Goal: Information Seeking & Learning: Find specific fact

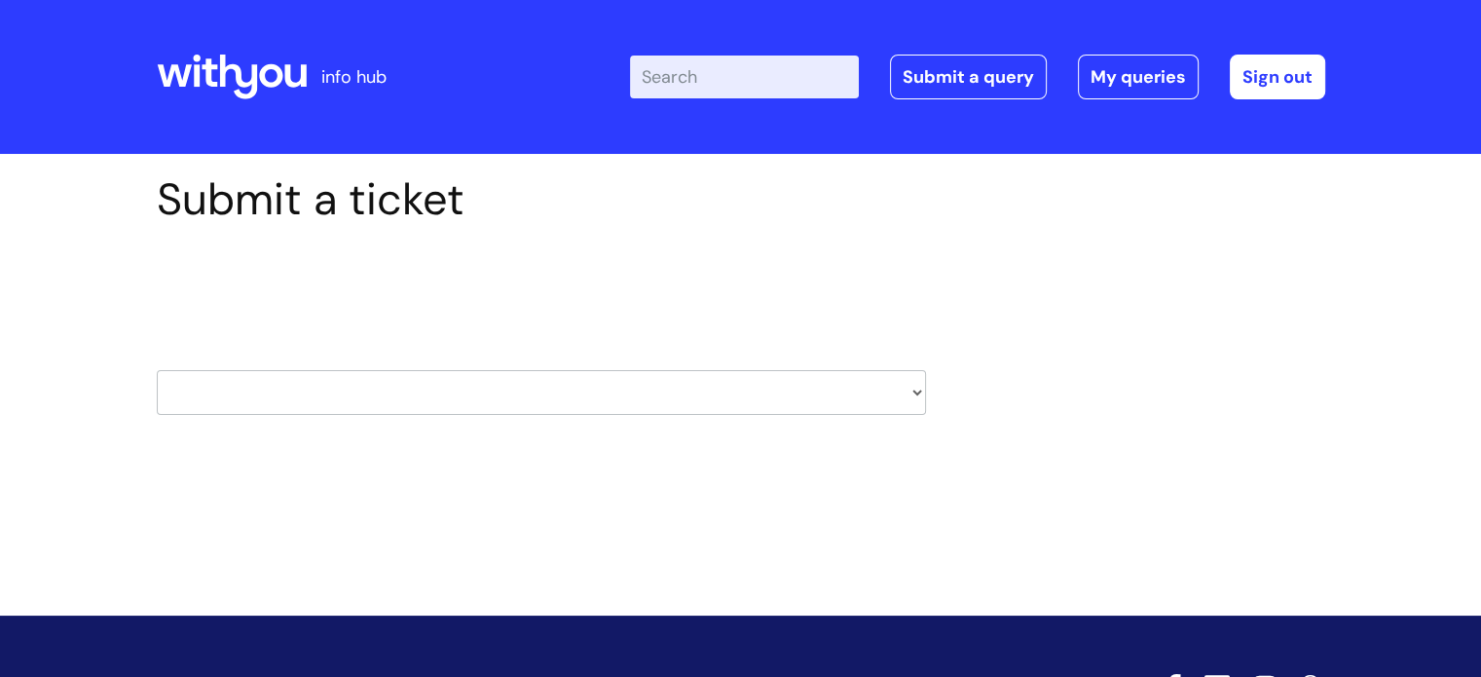
click at [371, 383] on select "HR / People IT and Support Clinical Drug Alerts Finance Accounts Data Support T…" at bounding box center [541, 392] width 769 height 45
select select "it_and_support"
click at [157, 370] on select "HR / People IT and Support Clinical Drug Alerts Finance Accounts Data Support T…" at bounding box center [541, 392] width 769 height 45
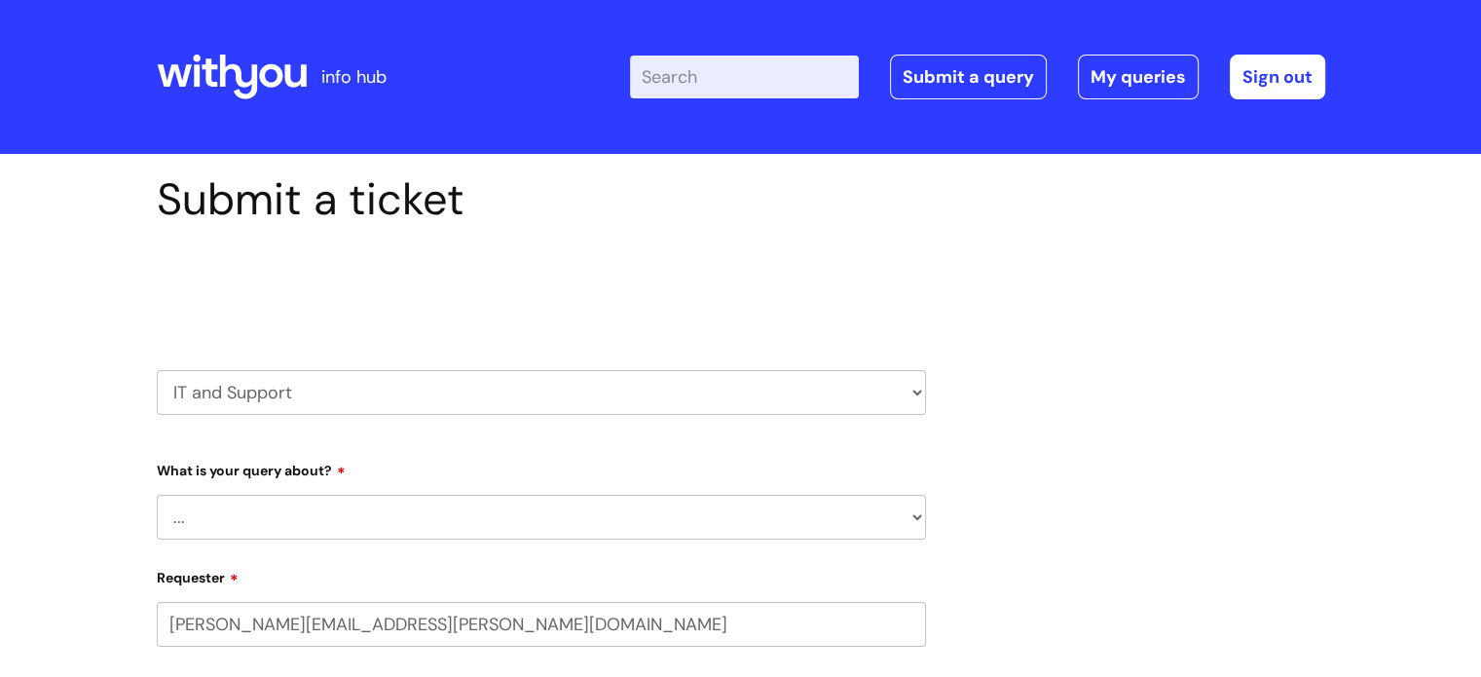
click at [410, 495] on select "... Mobile Phone Reset & MFA Accounts, Starters and Leavers IT Hardware issue I…" at bounding box center [541, 517] width 769 height 45
select select "System/software"
click at [157, 495] on select "... Mobile Phone Reset & MFA Accounts, Starters and Leavers IT Hardware issue I…" at bounding box center [541, 517] width 769 height 45
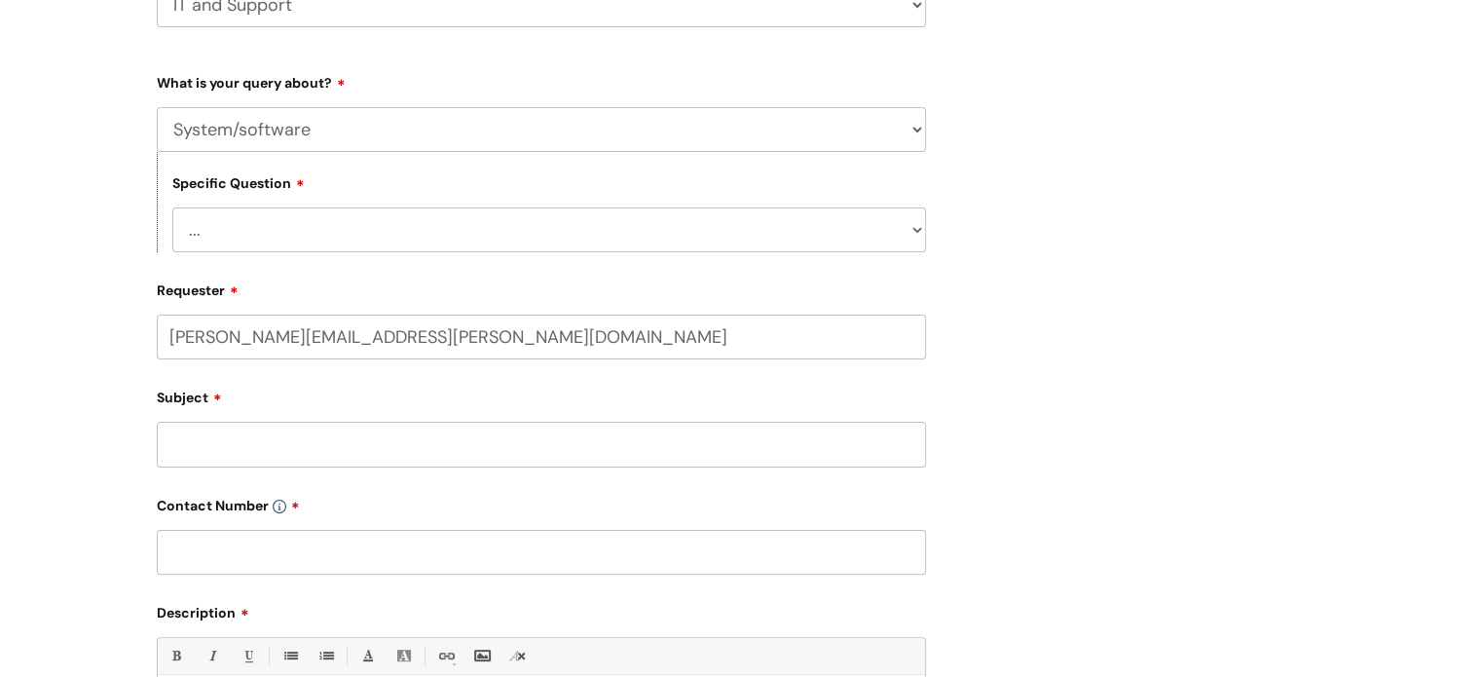
scroll to position [389, 0]
click at [354, 217] on select "... Halo PCMIS Iaptus NHS Email CJSM Email Mitel Another System Google (Workspa…" at bounding box center [549, 227] width 754 height 45
select select "Google (Workspace)"
click at [172, 205] on select "... Halo PCMIS Iaptus NHS Email CJSM Email Mitel Another System Google (Workspa…" at bounding box center [549, 227] width 754 height 45
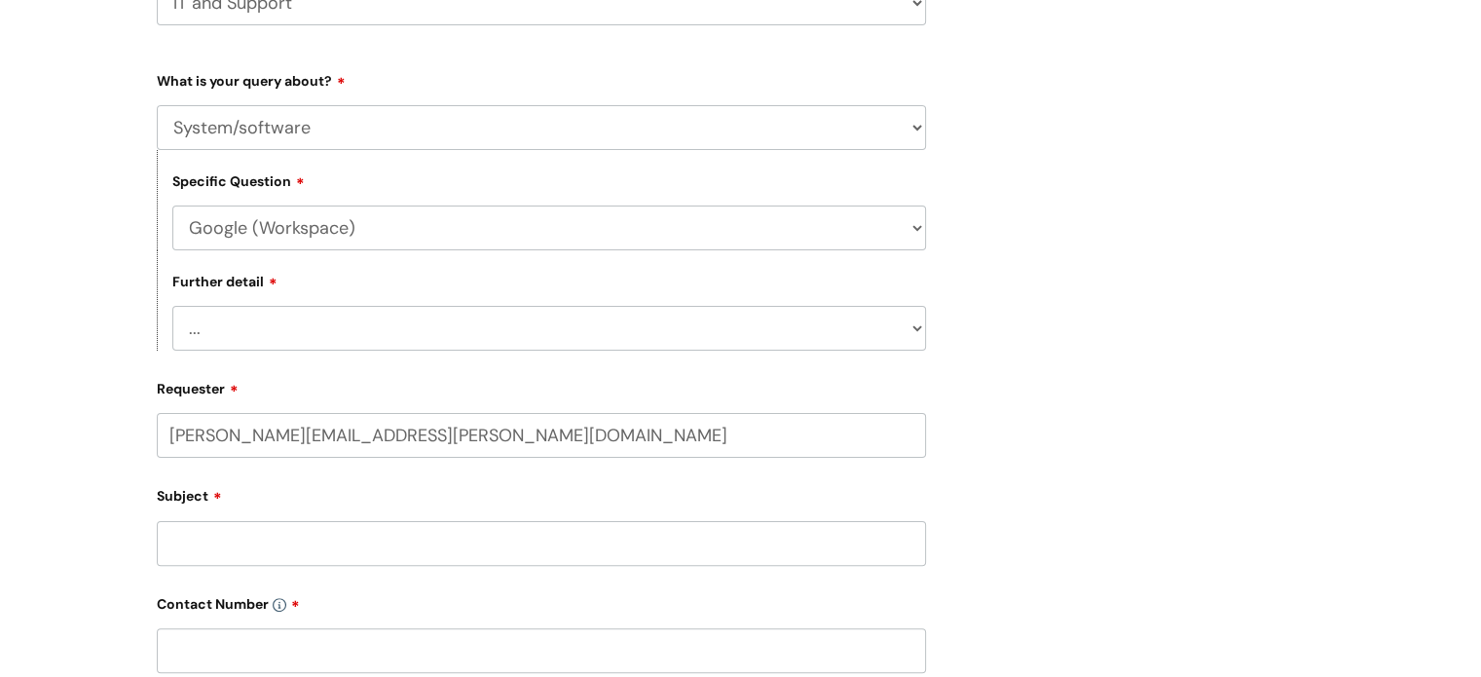
click at [440, 327] on select "... I’d like to add/remove user(s) to a shared email inbox I’d like to add/remo…" at bounding box center [549, 328] width 754 height 45
select select "Anything else"
click at [172, 307] on select "... I’d like to add/remove user(s) to a shared email inbox I’d like to add/remo…" at bounding box center [549, 328] width 754 height 45
click at [450, 541] on input "Subject" at bounding box center [541, 543] width 769 height 45
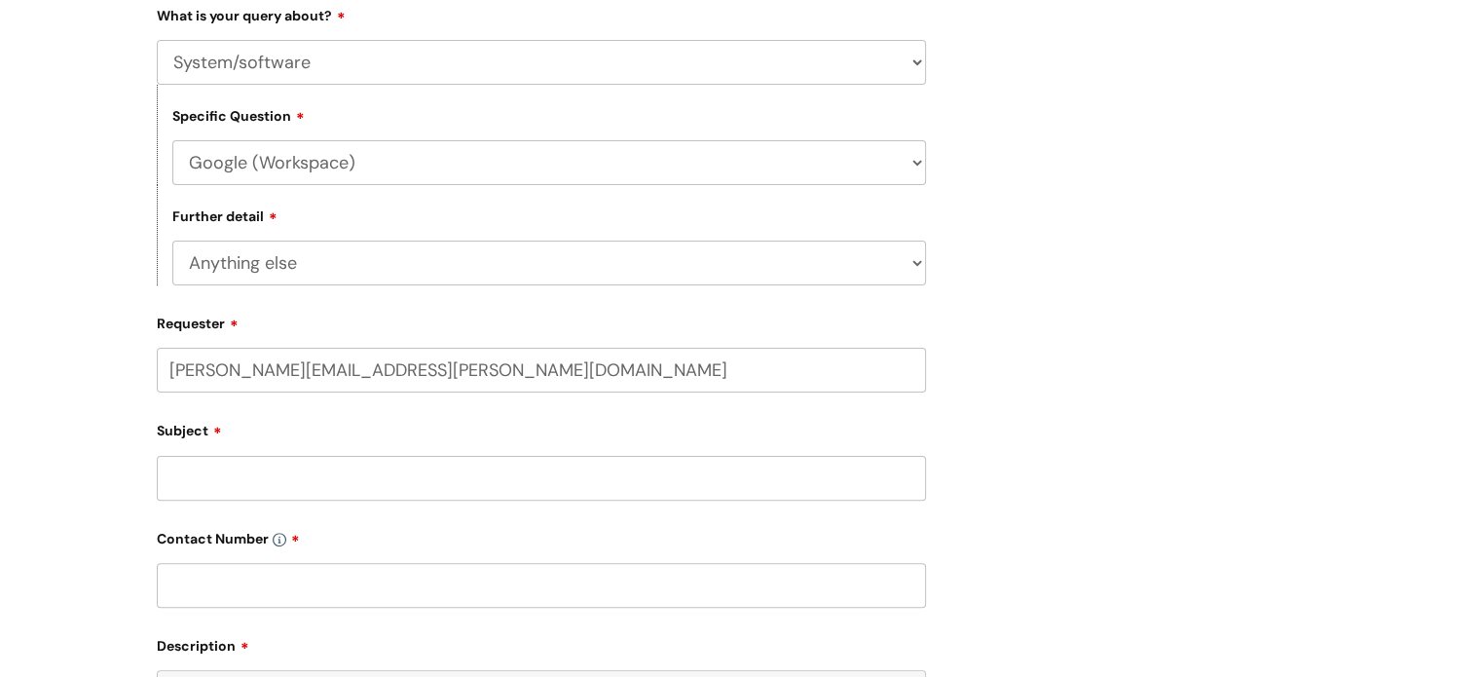
scroll to position [584, 0]
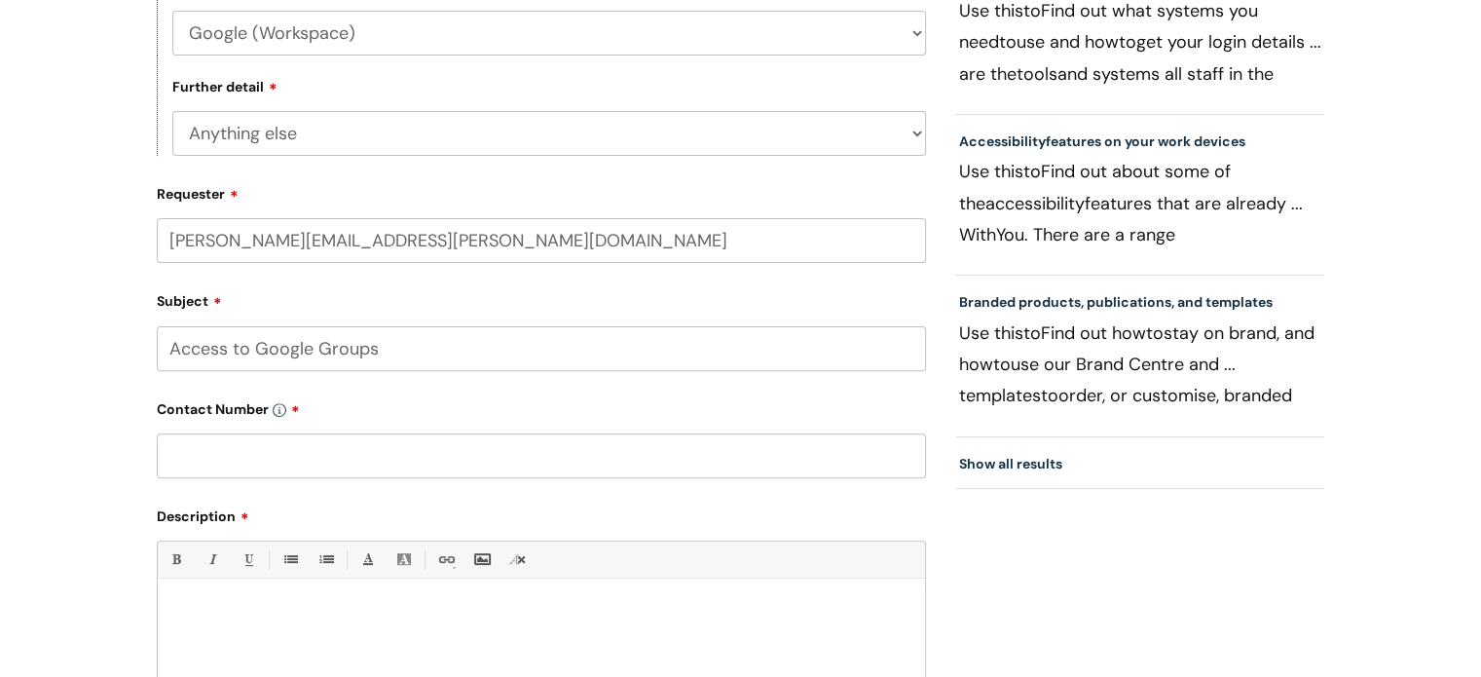
click at [335, 367] on input "Access to Google Groups" at bounding box center [541, 348] width 769 height 45
type input "Access to Google Spaces"
click at [355, 443] on input "text" at bounding box center [541, 455] width 769 height 45
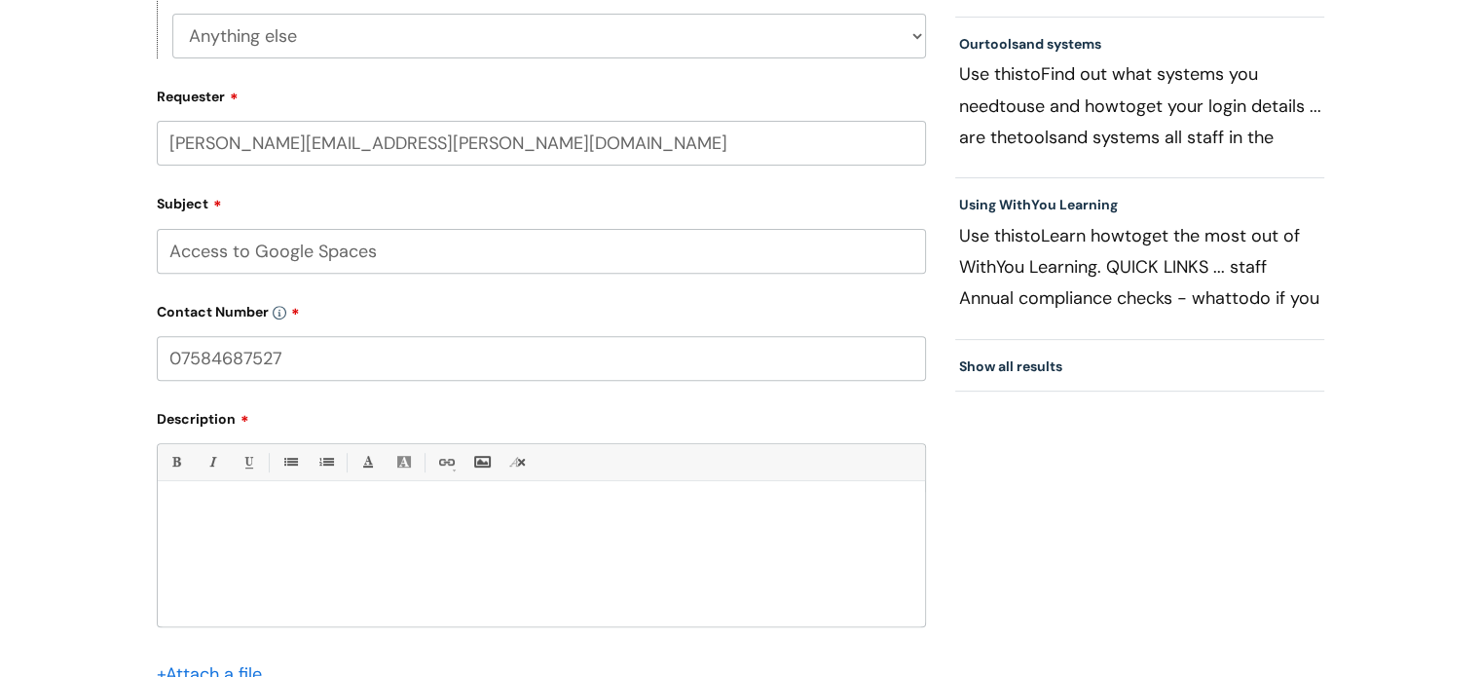
scroll to position [779, 0]
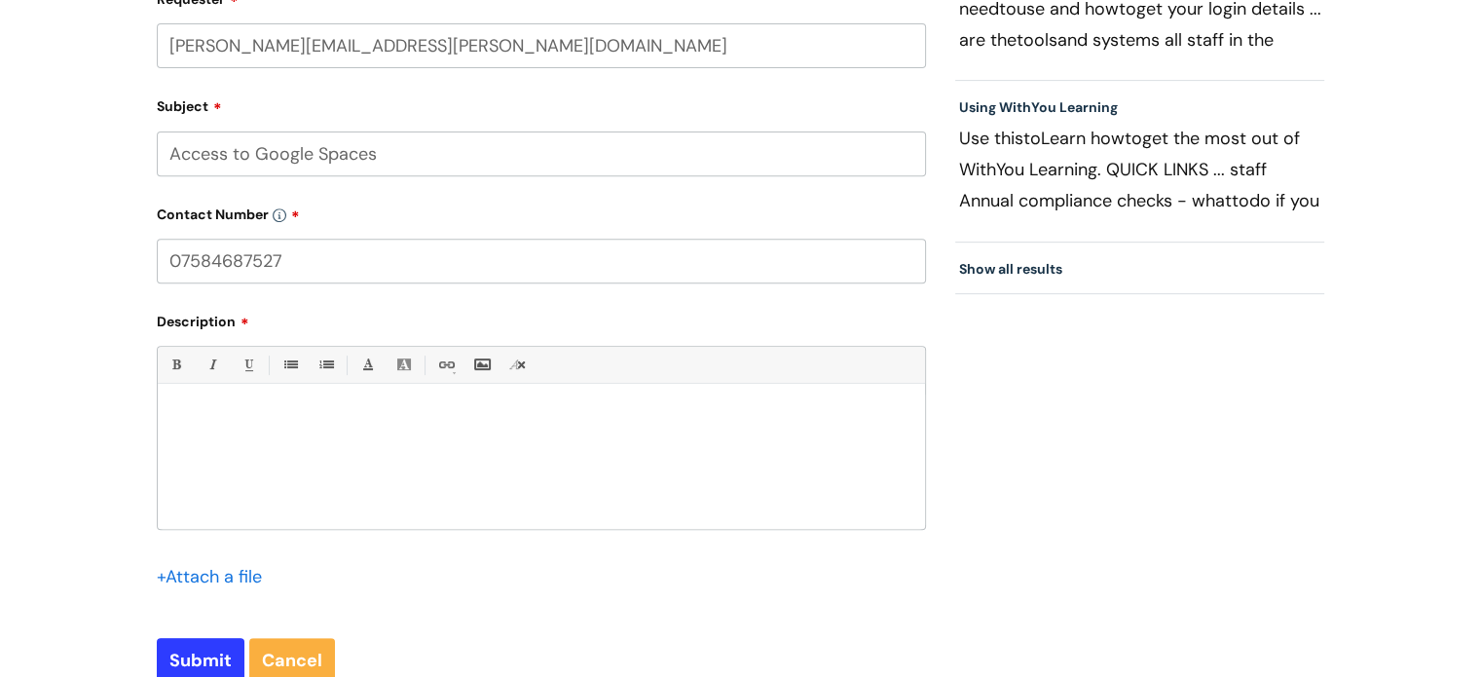
type input "07584687527"
click at [473, 443] on div at bounding box center [541, 461] width 767 height 134
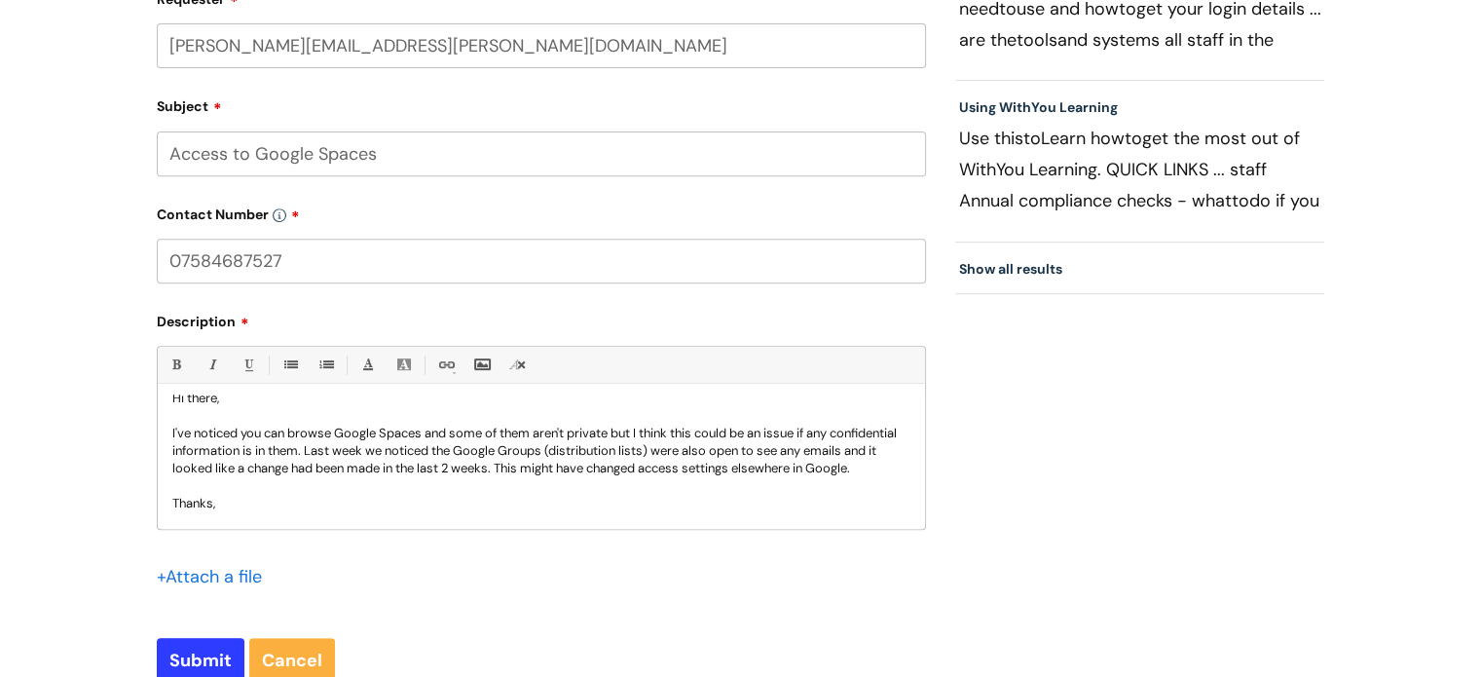
scroll to position [0, 0]
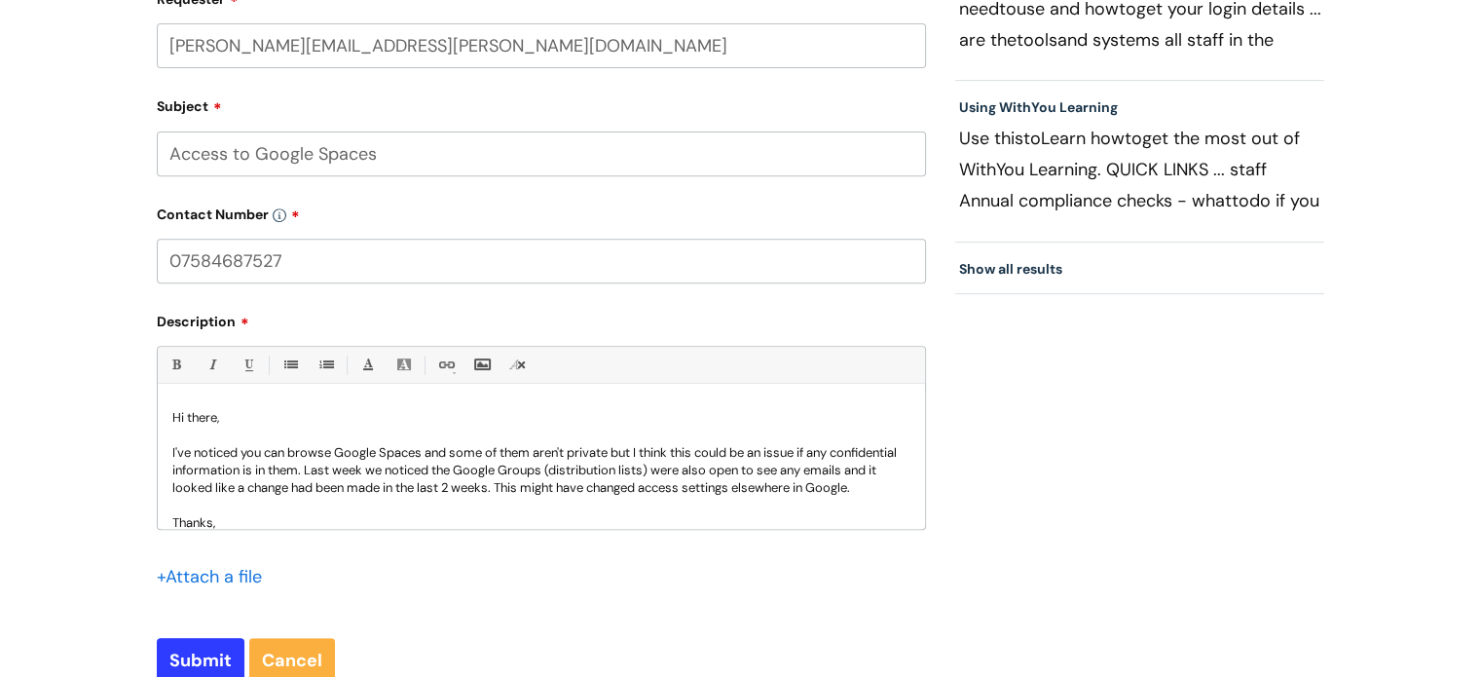
click at [166, 455] on div "Hi there, I've noticed you can browse Google Spaces and some of them aren't pri…" at bounding box center [541, 461] width 767 height 134
drag, startPoint x: 752, startPoint y: 455, endPoint x: 827, endPoint y: 455, distance: 75.0
click at [827, 455] on p "Just something to flag: I've noticed you can browse Google Spaces and some of t…" at bounding box center [541, 479] width 738 height 70
click at [622, 513] on p "Just something to flag: I've noticed you can browse Google Spaces and some of t…" at bounding box center [541, 479] width 738 height 70
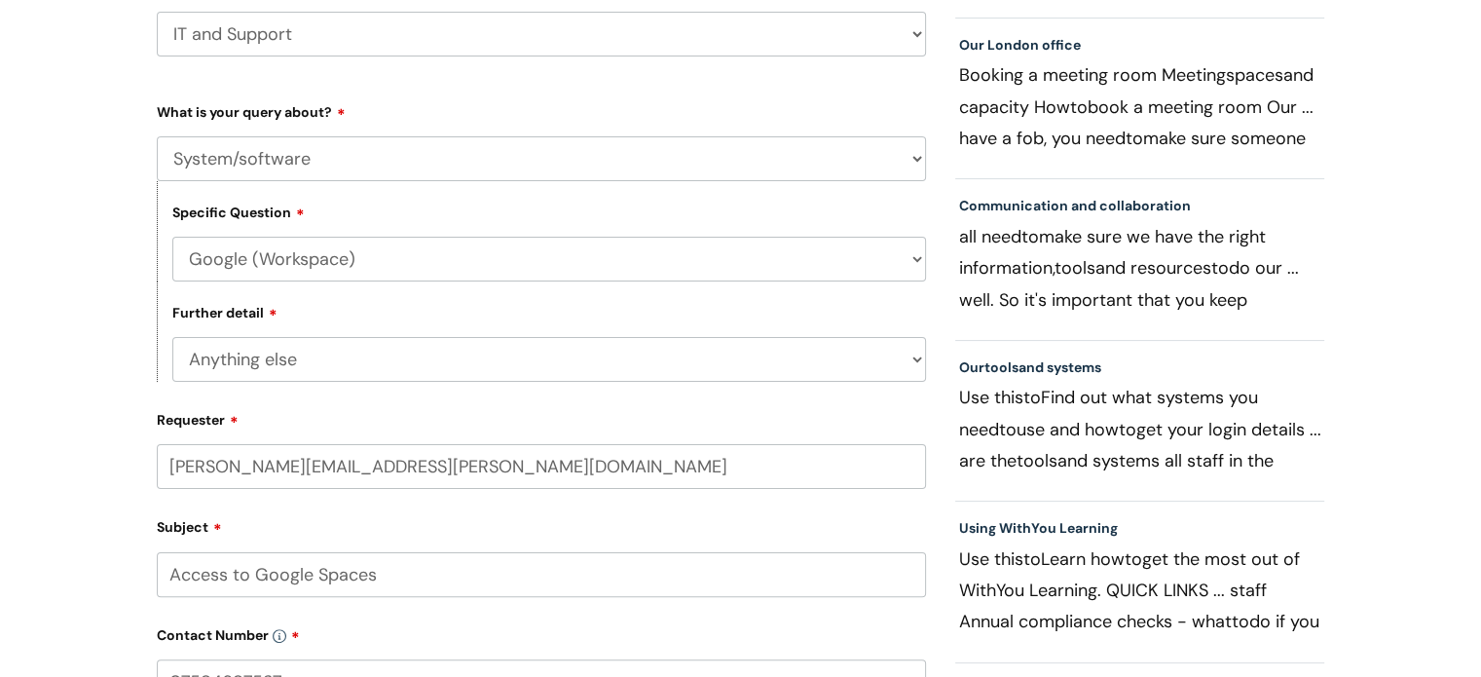
scroll to position [779, 0]
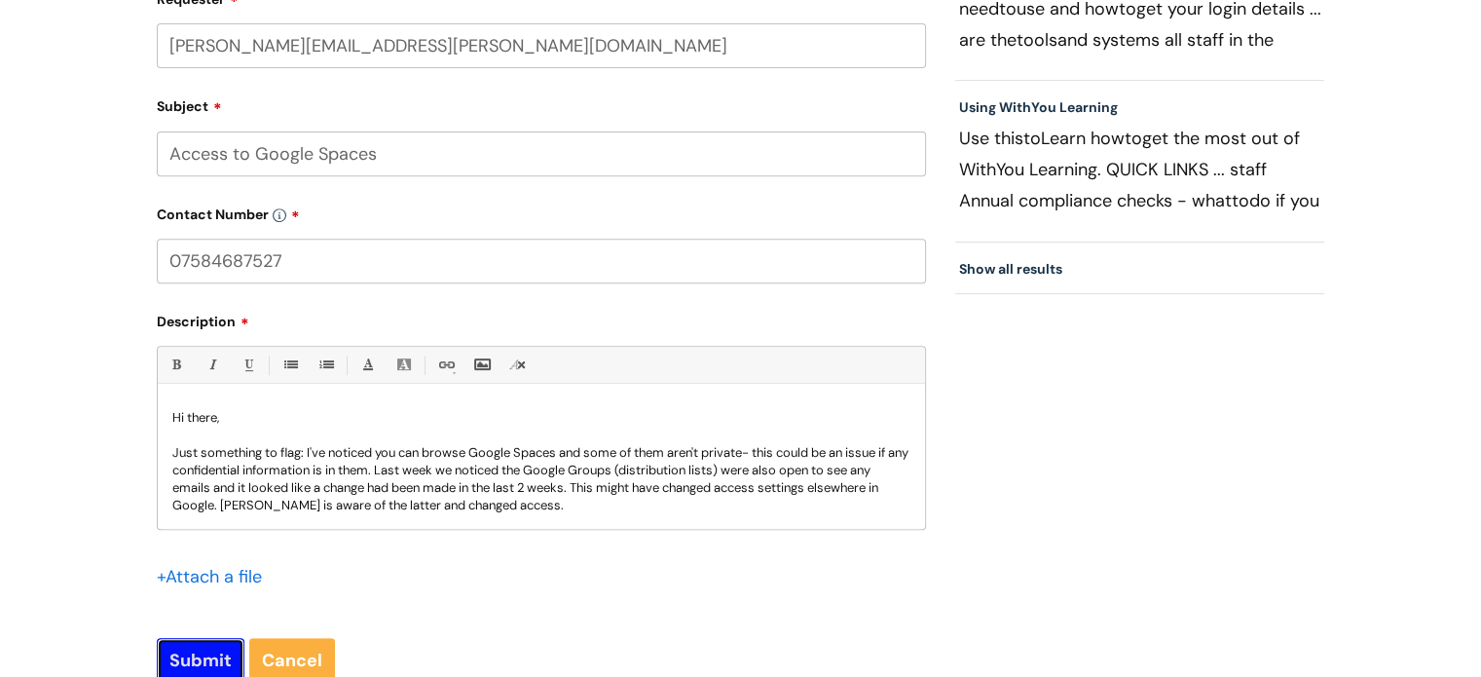
click at [215, 661] on input "Submit" at bounding box center [201, 660] width 88 height 45
type input "Please Wait..."
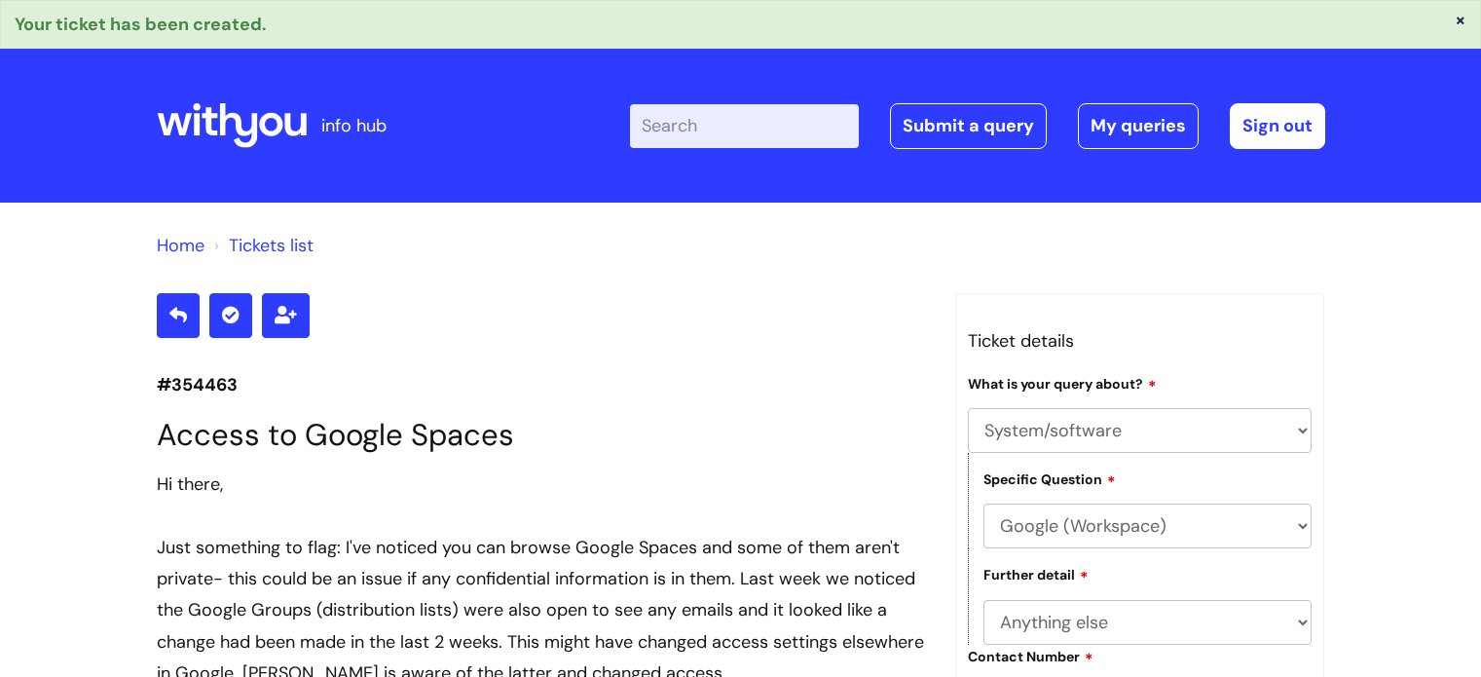
select select "System/software"
select select "Google (Workspace)"
select select "Anything else"
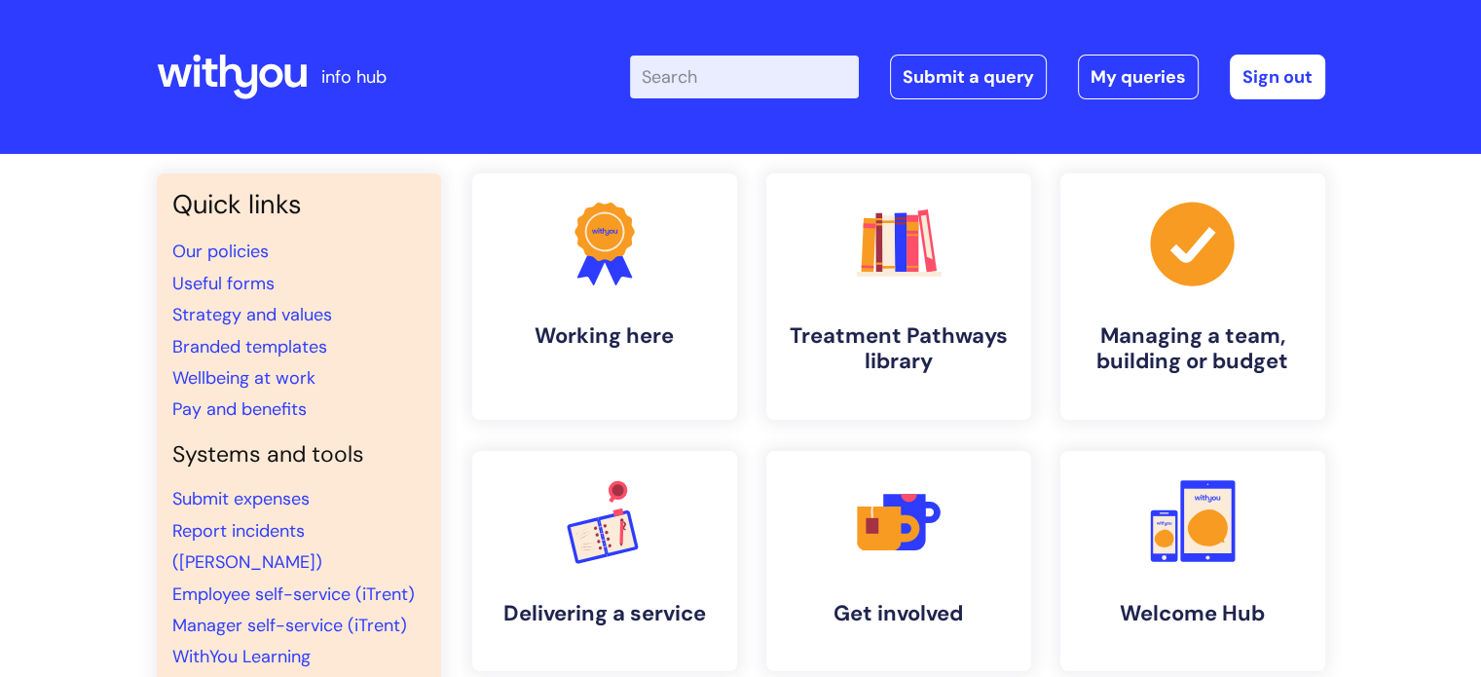
click at [779, 112] on div "Enter your search term here... Search Submit a query My queries Welcome Leanna …" at bounding box center [886, 76] width 878 height 115
click at [777, 100] on div "Enter your search term here... Search Submit a query My queries Welcome Leanna …" at bounding box center [886, 76] width 878 height 115
click at [771, 81] on input "Enter your search term here..." at bounding box center [744, 76] width 229 height 43
type input "harm reduction"
click button "Search" at bounding box center [0, 0] width 0 height 0
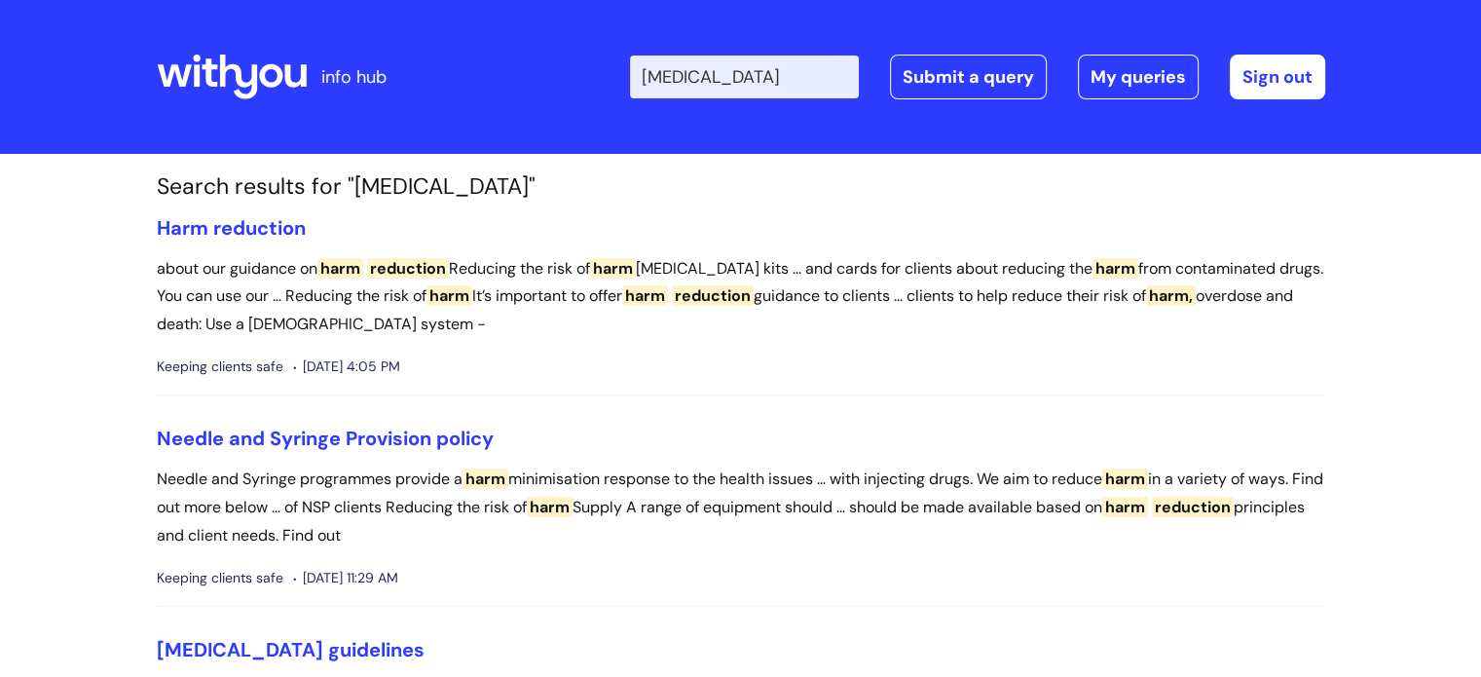
click at [191, 232] on span "Harm" at bounding box center [183, 227] width 52 height 25
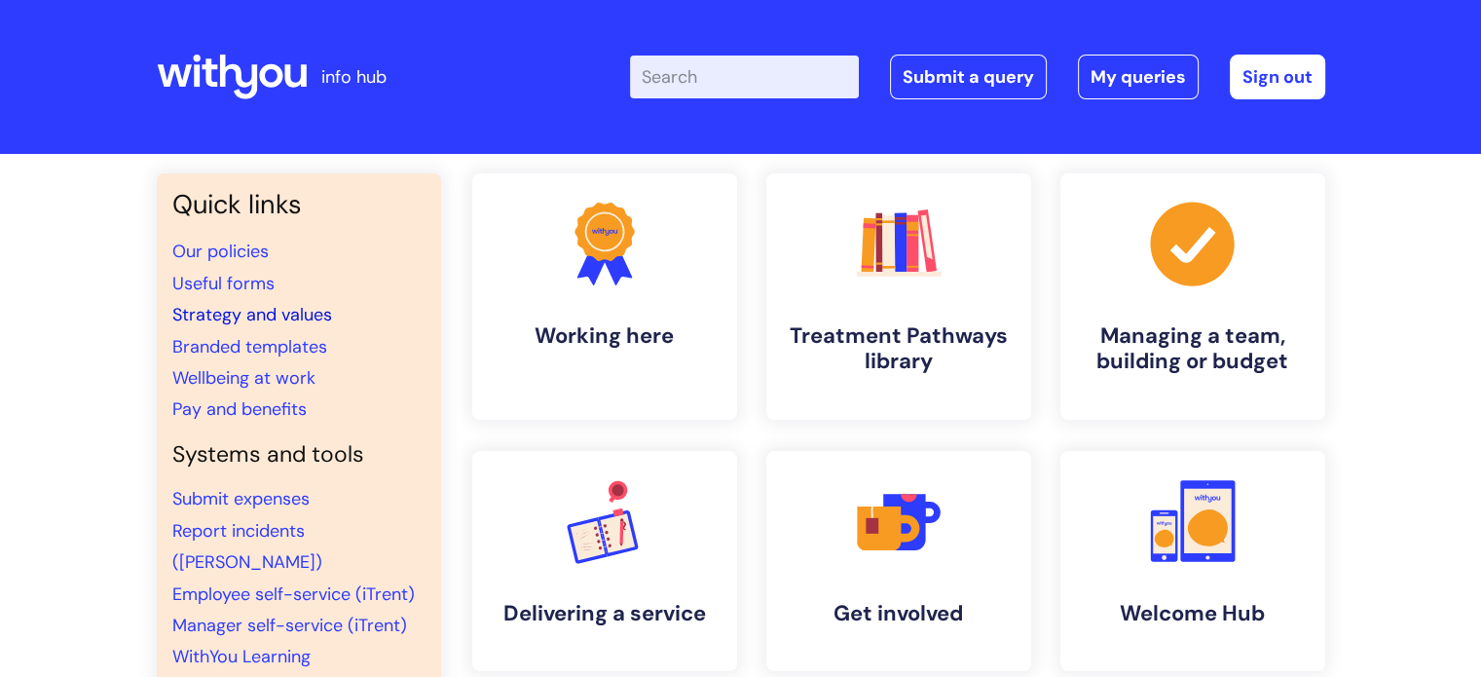
click at [212, 313] on link "Strategy and values" at bounding box center [252, 314] width 160 height 23
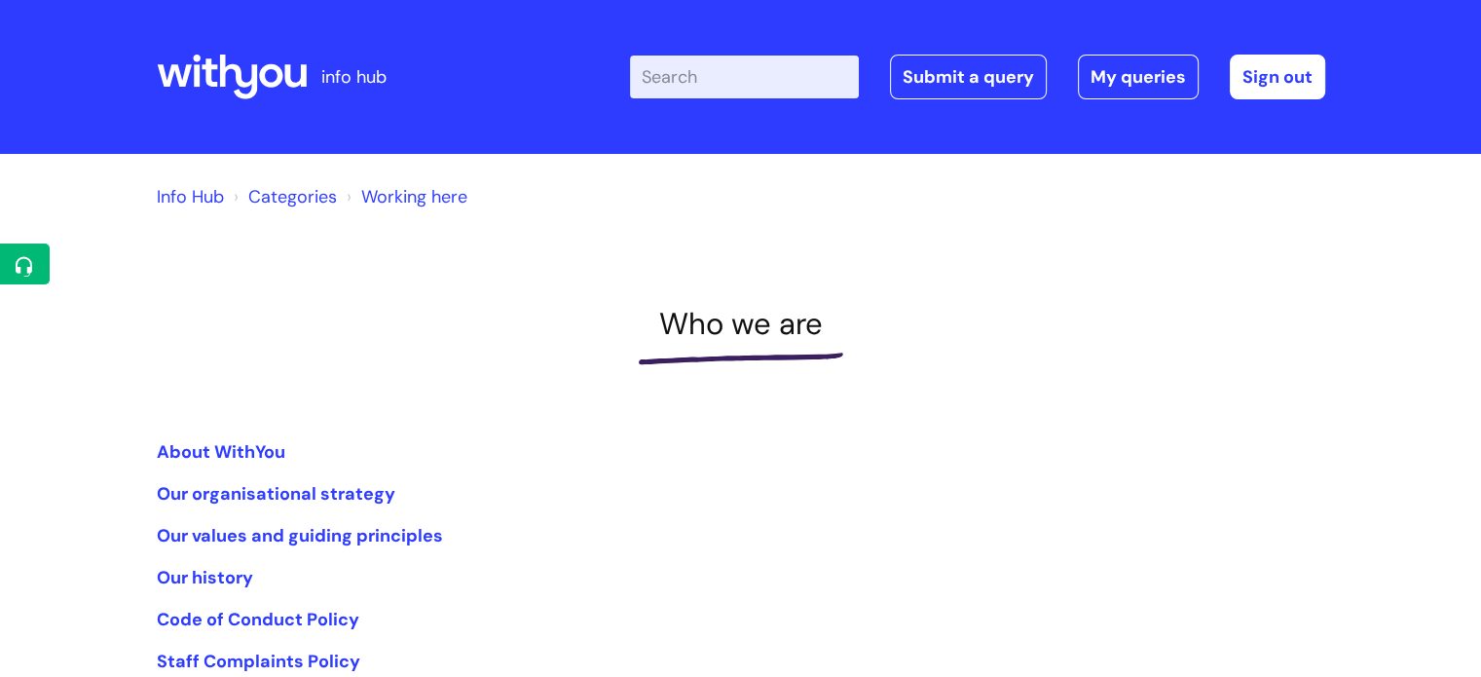
scroll to position [97, 0]
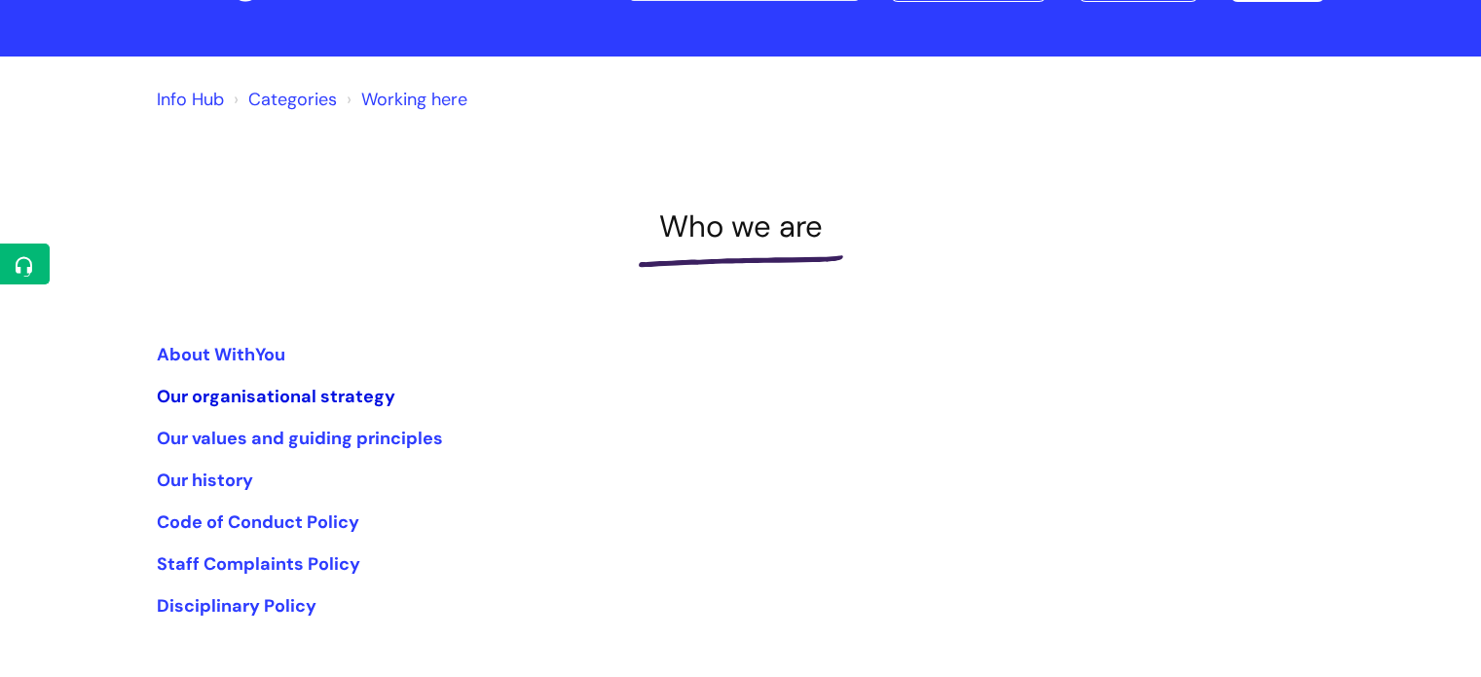
click at [312, 394] on link "Our organisational strategy" at bounding box center [276, 396] width 239 height 23
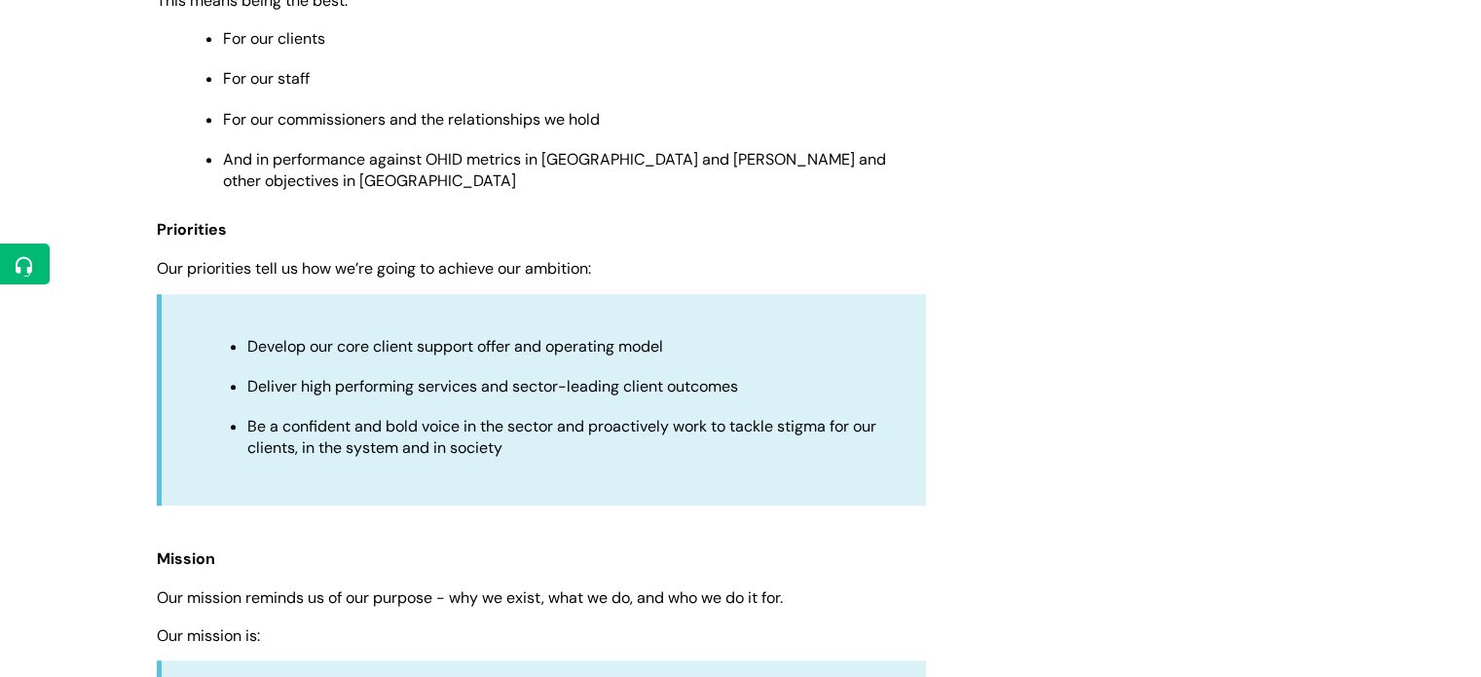
scroll to position [1460, 0]
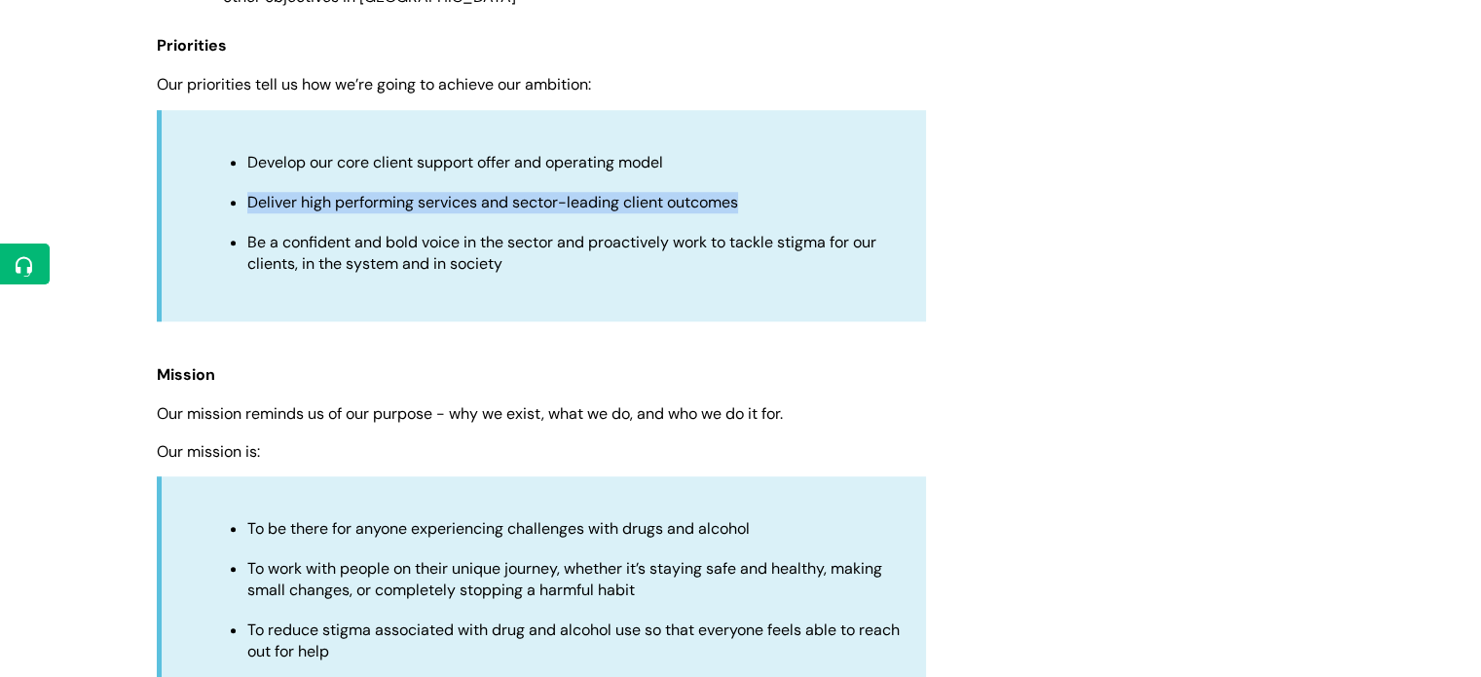
drag, startPoint x: 752, startPoint y: 186, endPoint x: 249, endPoint y: 190, distance: 502.4
click at [249, 192] on p "Deliver high performing services and sector-leading client outcomes" at bounding box center [576, 202] width 659 height 21
copy span "Deliver high performing services and sector-leading client outcomes"
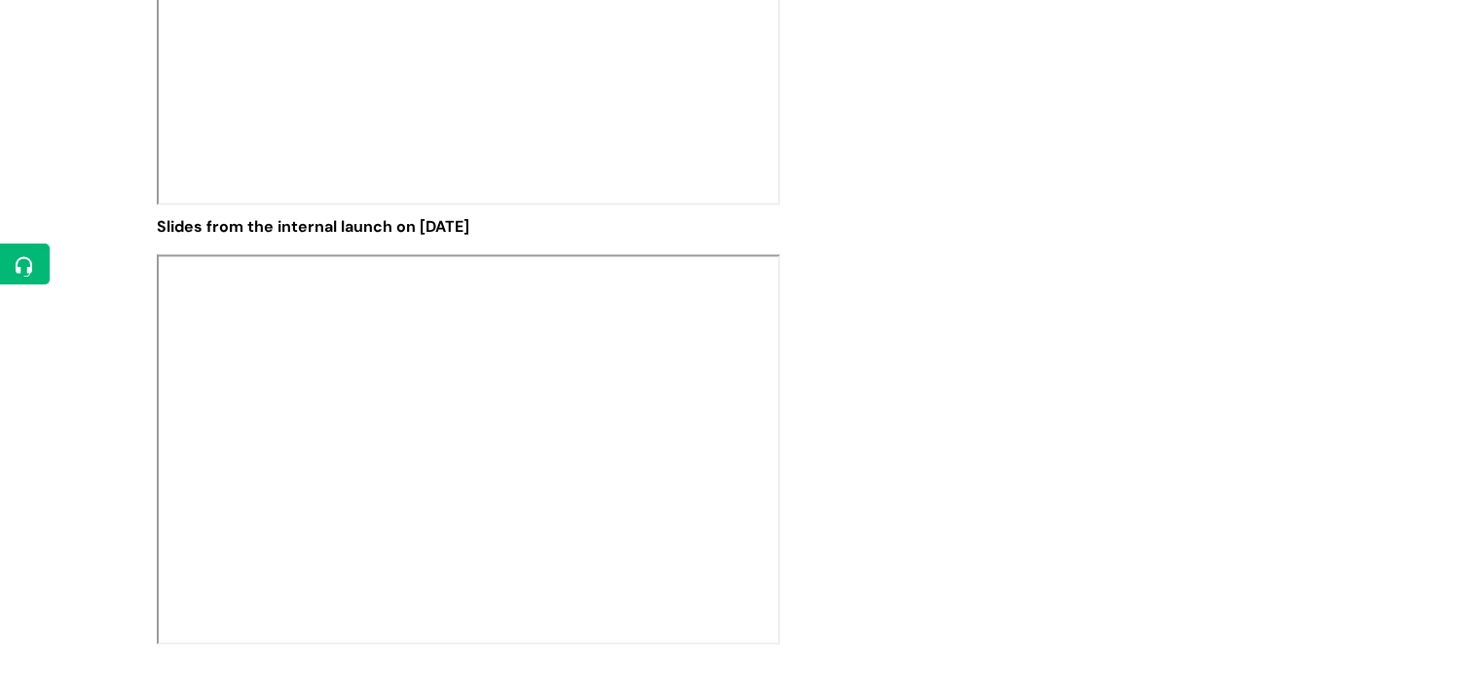
scroll to position [2726, 0]
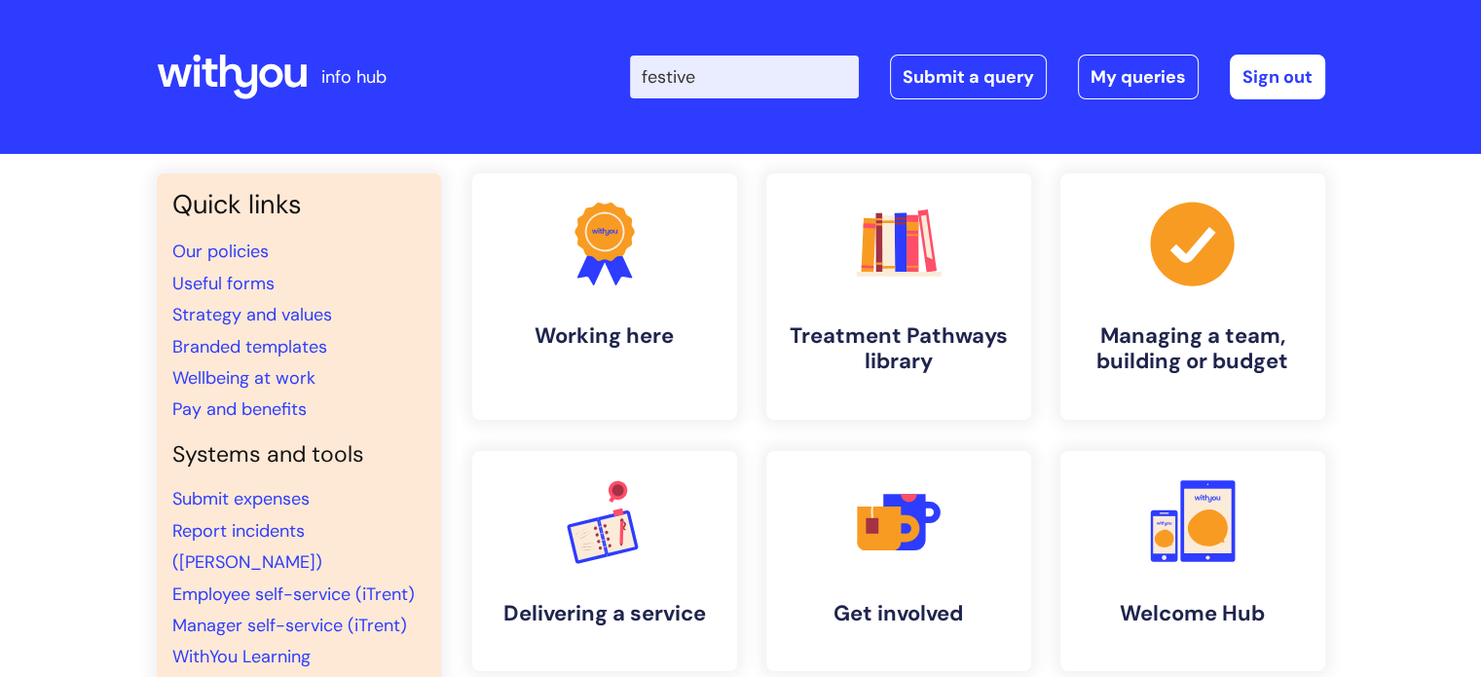
type input "festive"
click button "Search" at bounding box center [0, 0] width 0 height 0
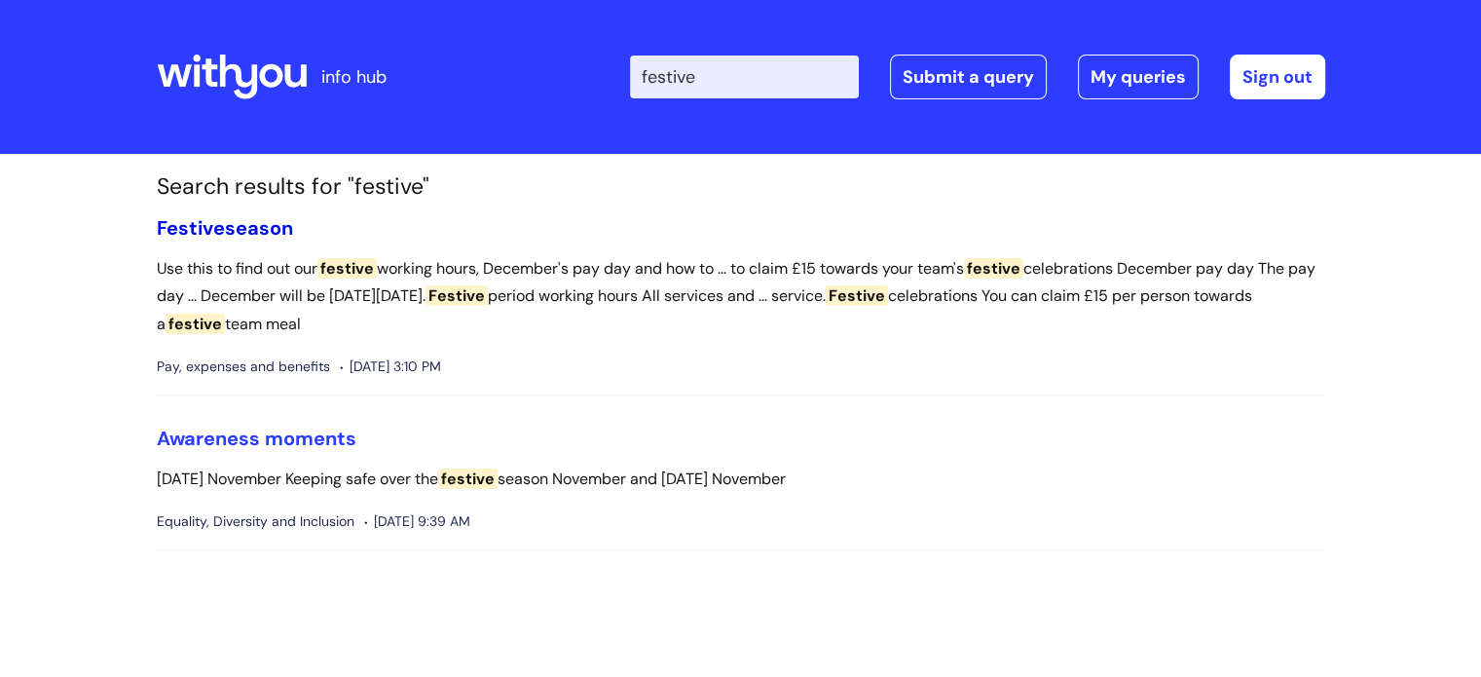
click at [223, 237] on span "Festive" at bounding box center [191, 227] width 68 height 25
click at [225, 427] on link "Awareness moments" at bounding box center [257, 437] width 200 height 25
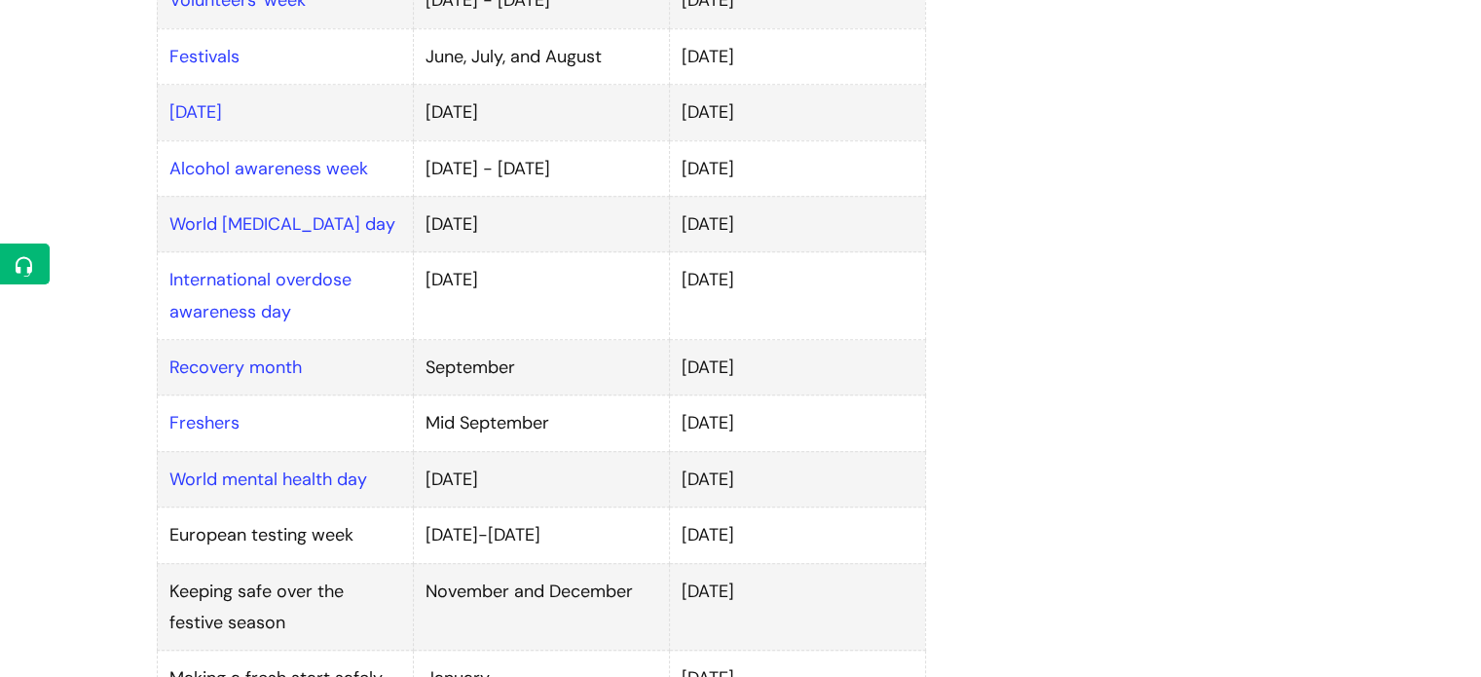
scroll to position [1460, 0]
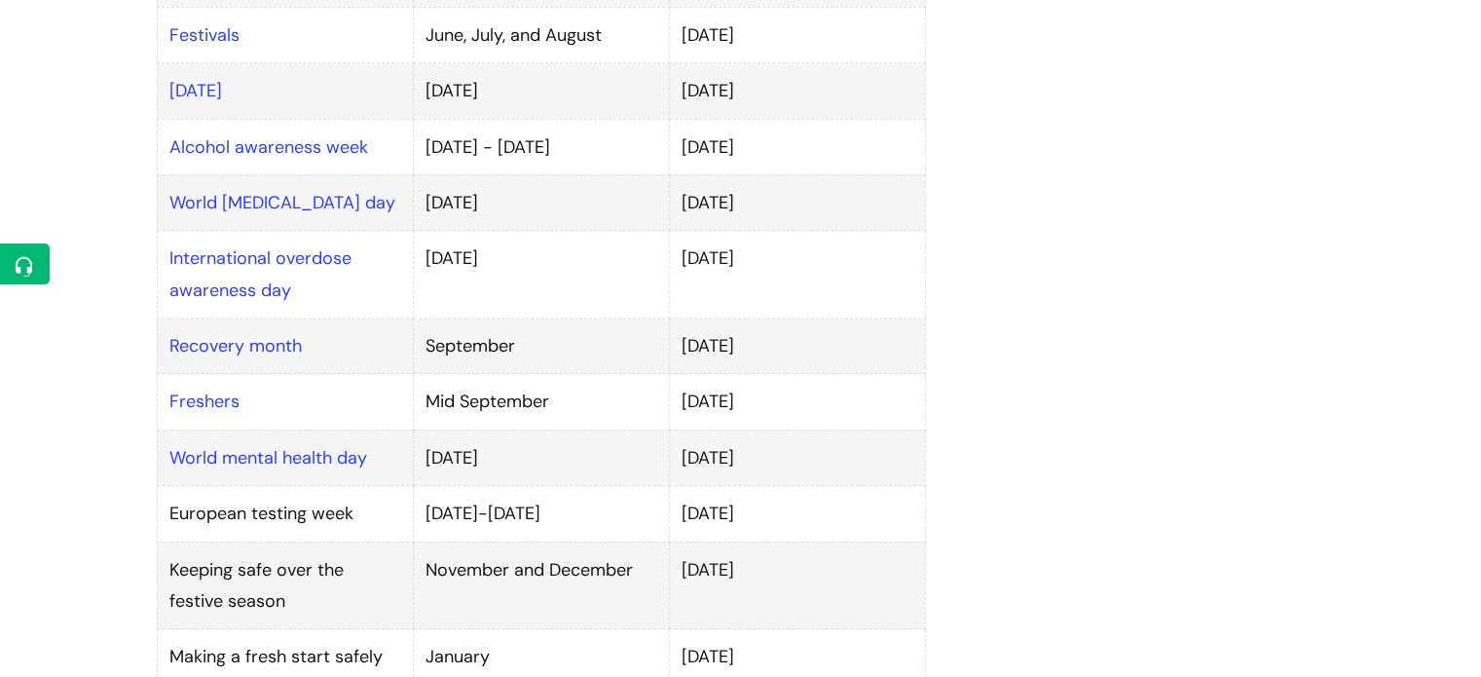
drag, startPoint x: 589, startPoint y: 489, endPoint x: 408, endPoint y: 486, distance: 181.1
click at [408, 486] on tr "European testing week [DATE]-[DATE] 3 November" at bounding box center [541, 513] width 768 height 55
copy tr "[DATE]-[DATE]"
click at [1283, 263] on div "Awareness moments Modified on: [DATE] 8:25 AM Use this to Find out about awaren…" at bounding box center [741, 18] width 1198 height 2471
